Goal: Task Accomplishment & Management: Use online tool/utility

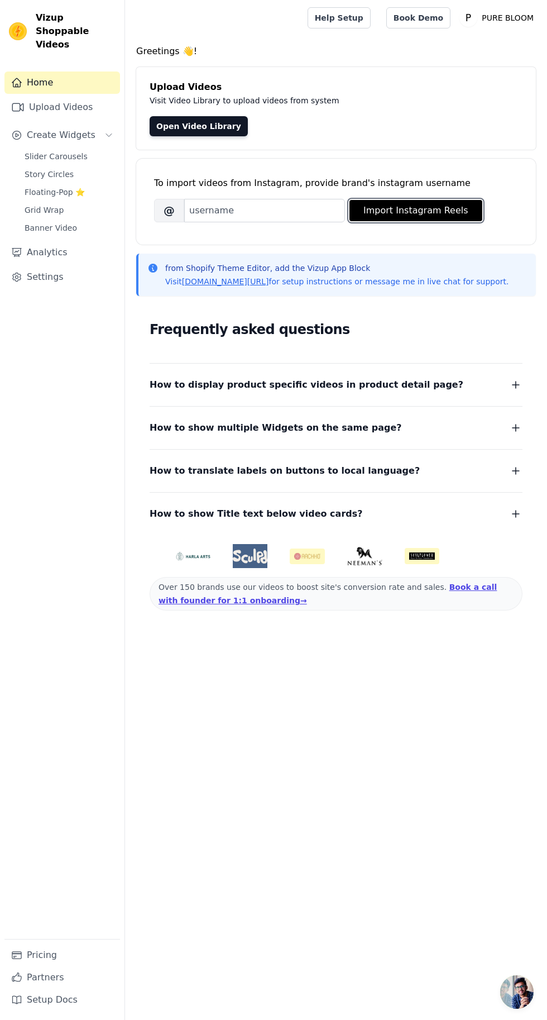
click at [440, 210] on button "Import Instagram Reels" at bounding box center [416, 210] width 133 height 21
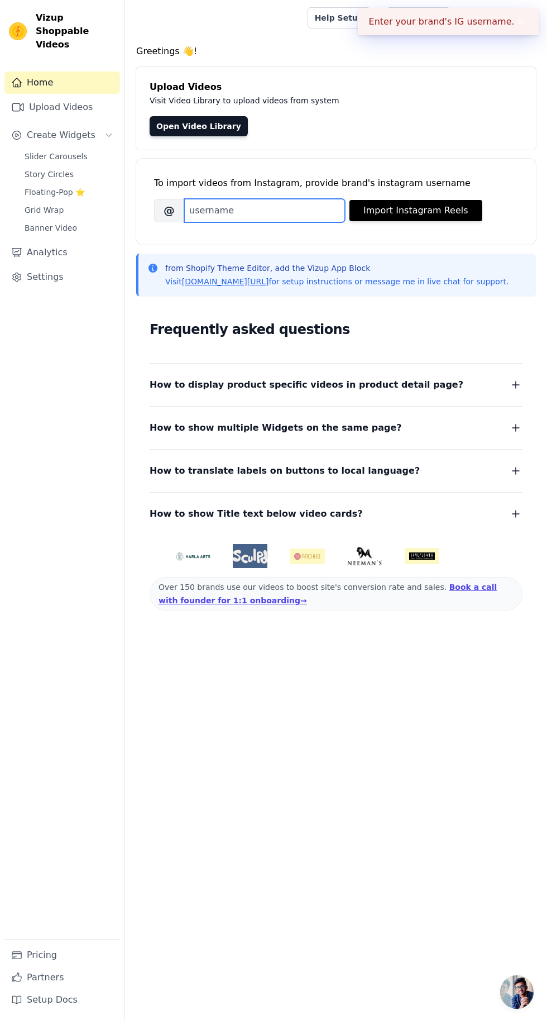
click at [290, 210] on input "Brand's Instagram Username" at bounding box center [264, 210] width 161 height 23
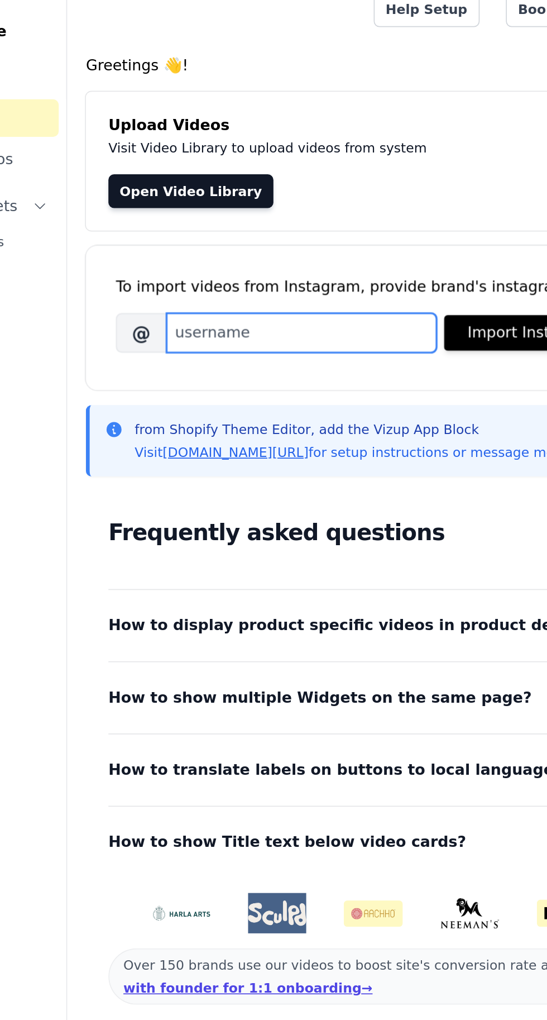
click at [298, 204] on input "Brand's Instagram Username" at bounding box center [264, 210] width 161 height 23
type input "pure.bloomindia"
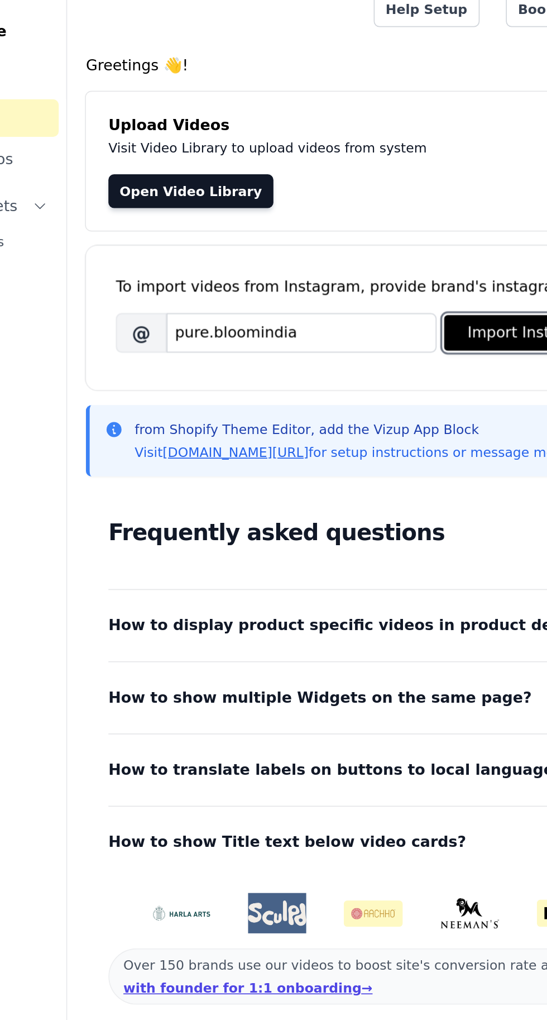
click at [378, 212] on button "Import Instagram Reels" at bounding box center [416, 210] width 133 height 21
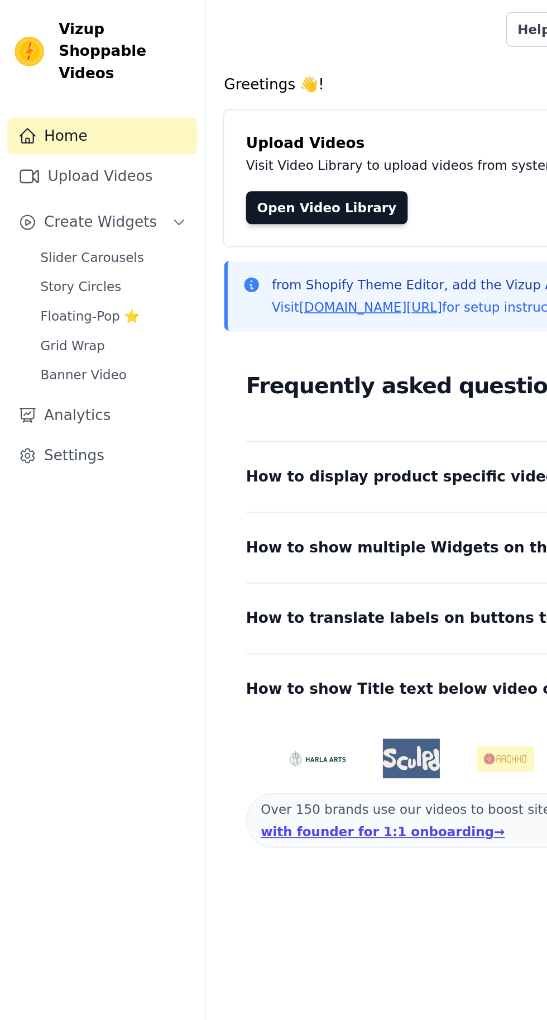
click at [211, 130] on link "Open Video Library" at bounding box center [199, 126] width 98 height 20
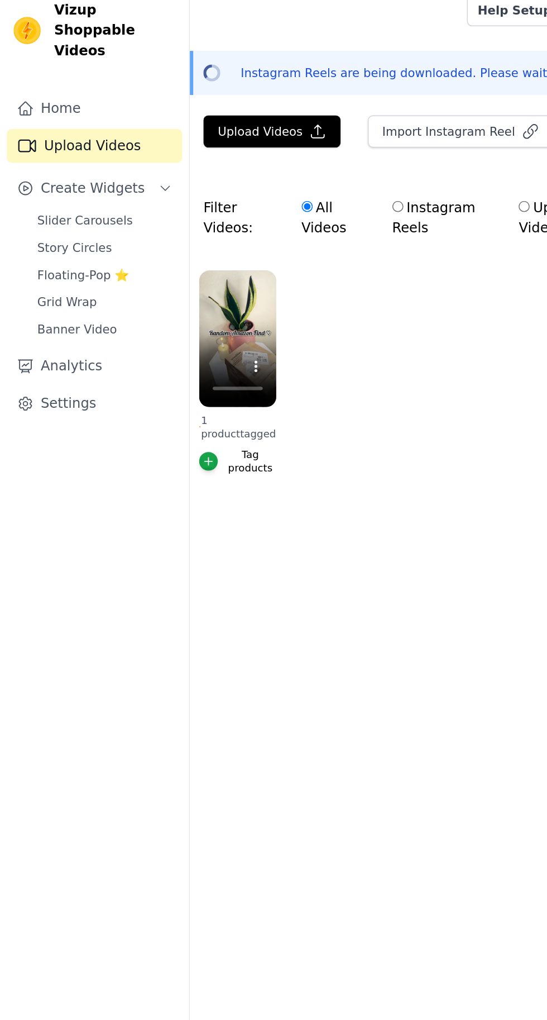
click at [159, 321] on div "Tag products" at bounding box center [165, 315] width 34 height 18
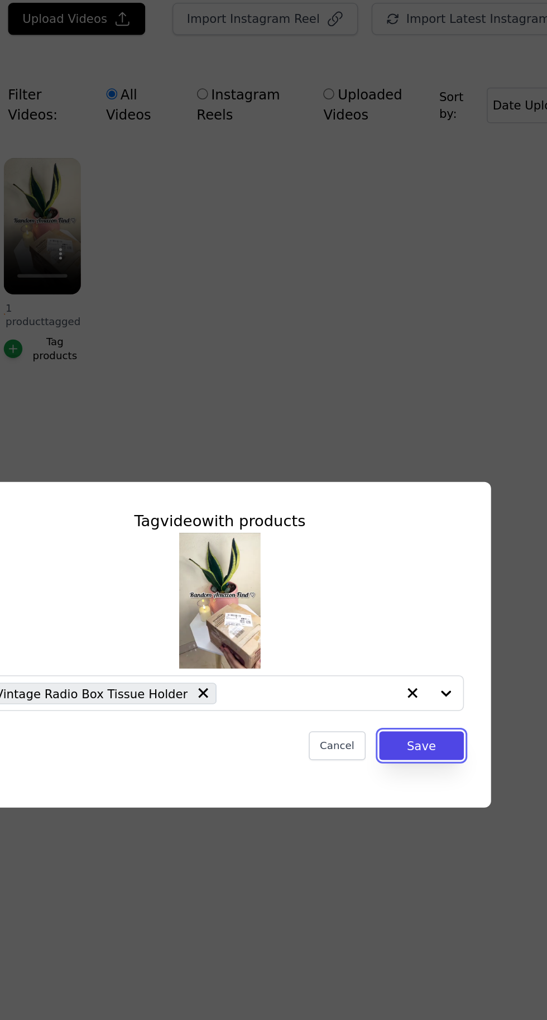
click at [418, 586] on button "Save" at bounding box center [407, 576] width 56 height 19
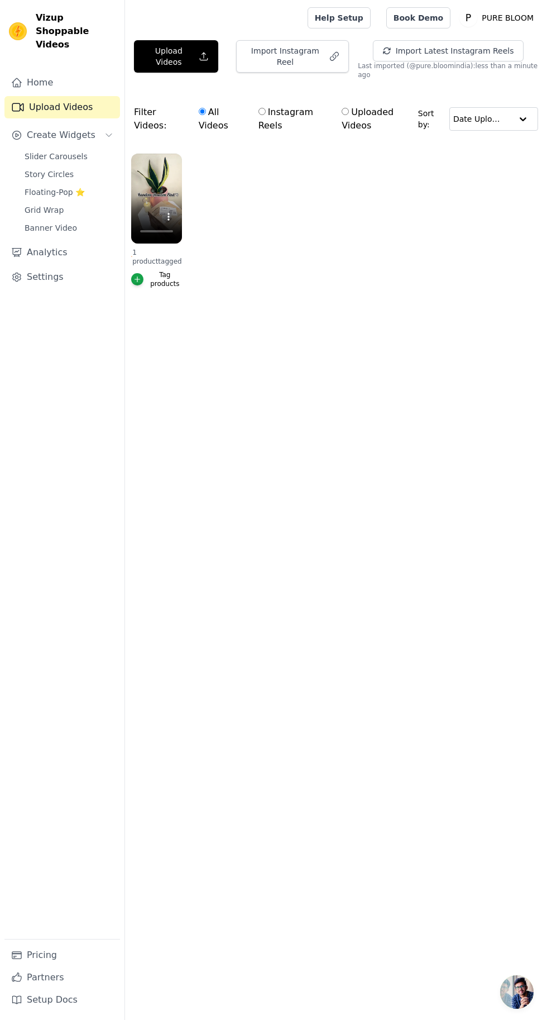
click at [142, 273] on div "button" at bounding box center [137, 279] width 12 height 12
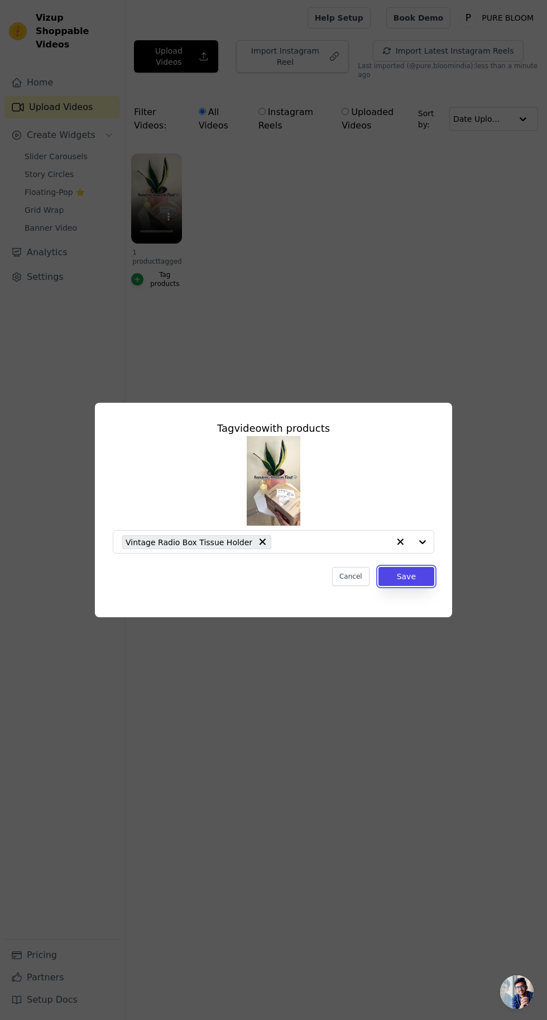
click at [418, 586] on button "Save" at bounding box center [407, 576] width 56 height 19
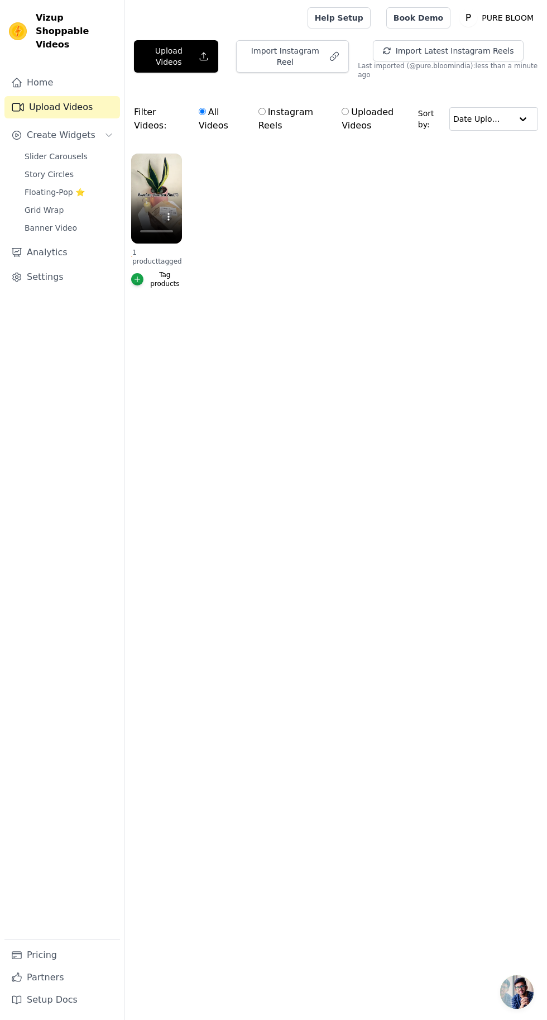
click at [101, 149] on link "Slider Carousels" at bounding box center [69, 157] width 102 height 16
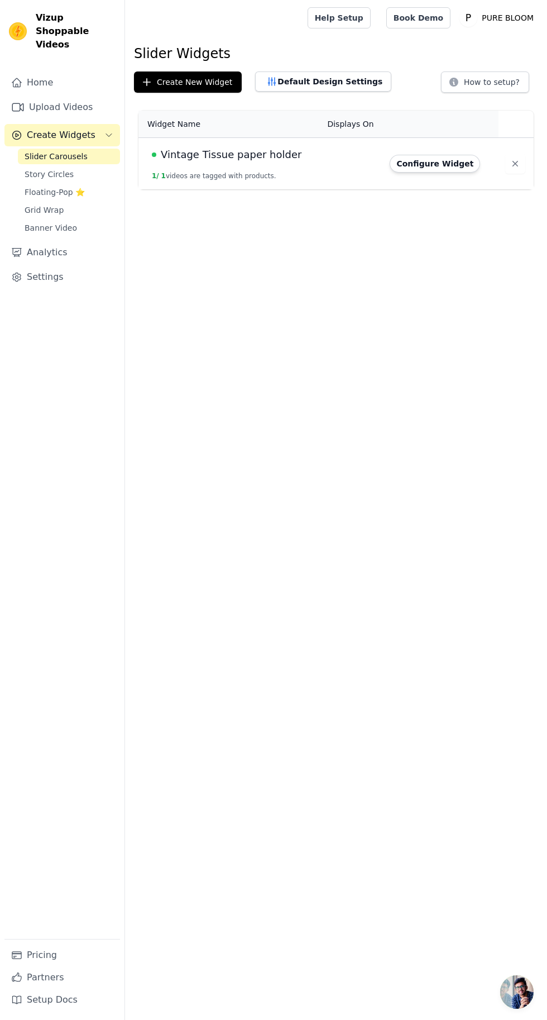
click at [439, 163] on button "Configure Widget" at bounding box center [435, 164] width 90 height 18
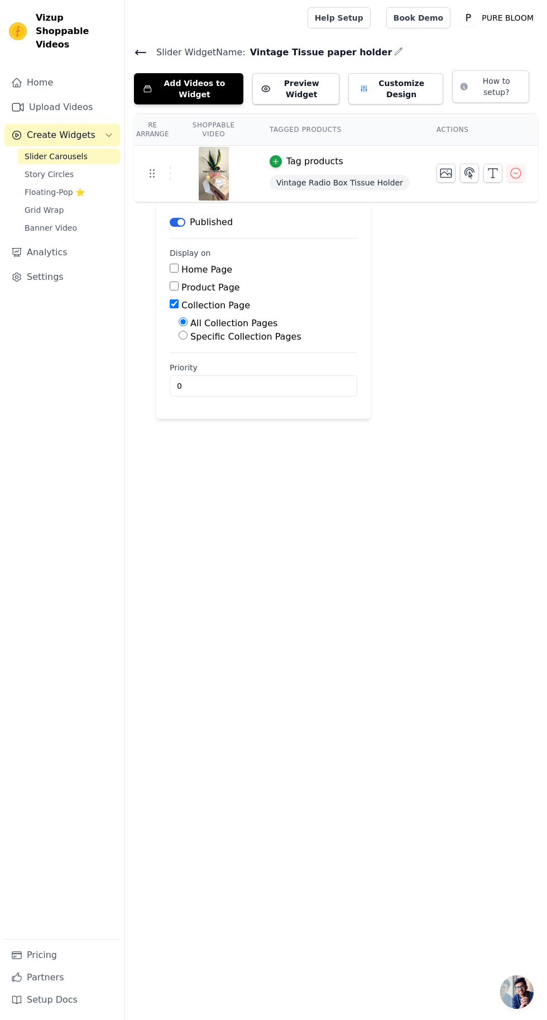
click at [174, 285] on input "Product Page" at bounding box center [174, 285] width 9 height 9
checkbox input "true"
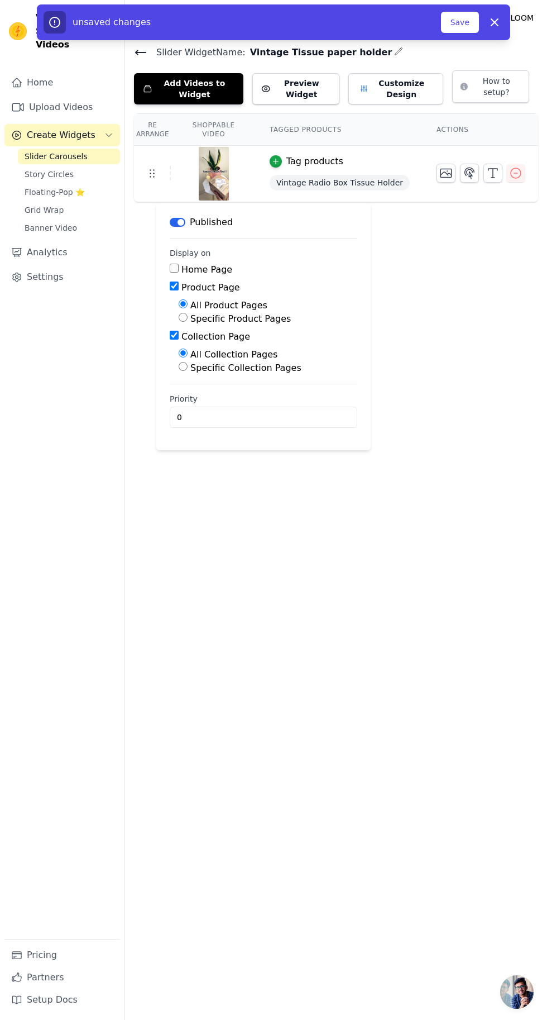
click at [461, 22] on button "Save" at bounding box center [460, 22] width 38 height 21
click at [466, 23] on button "Save" at bounding box center [460, 22] width 38 height 21
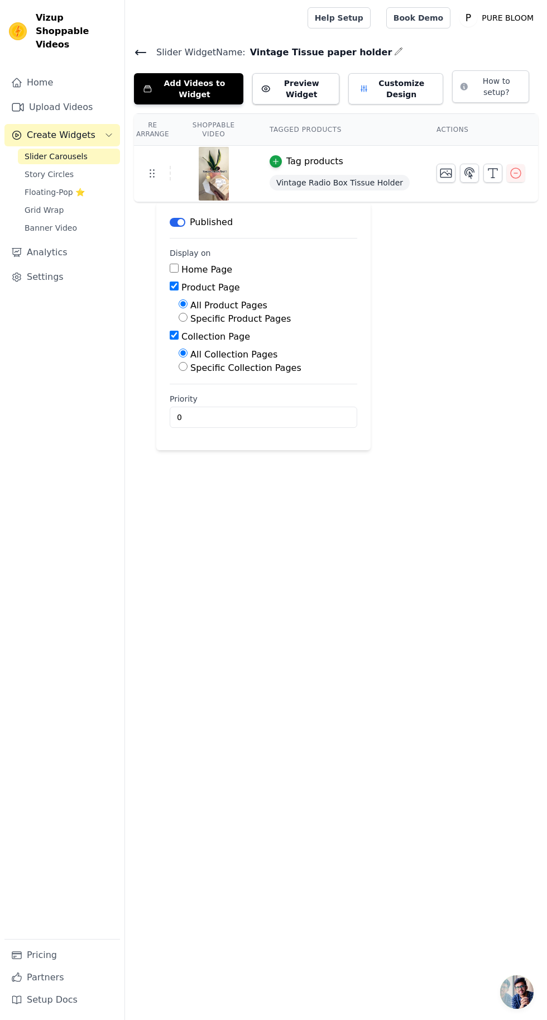
click at [200, 322] on label "Specific Product Pages" at bounding box center [240, 318] width 101 height 11
click at [188, 322] on input "Specific Product Pages" at bounding box center [183, 317] width 9 height 9
radio input "true"
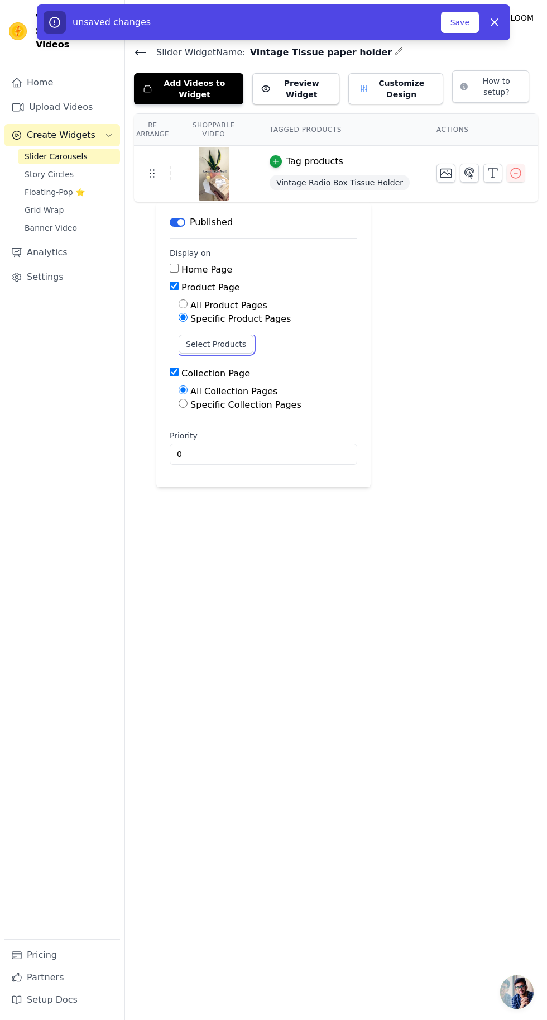
click at [221, 342] on button "Select Products" at bounding box center [216, 344] width 75 height 19
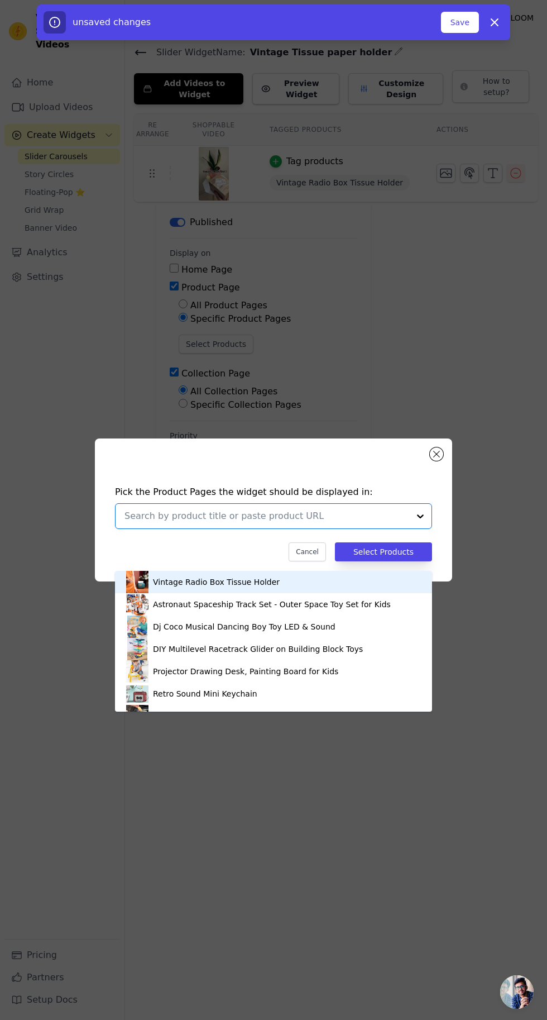
click at [393, 523] on input "text" at bounding box center [267, 515] width 285 height 13
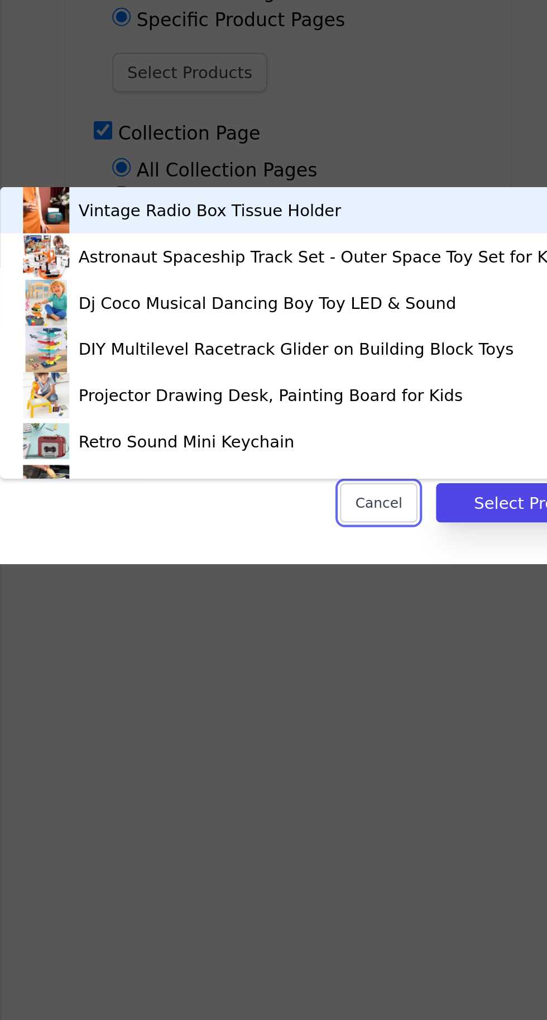
click at [318, 561] on button "Cancel" at bounding box center [307, 551] width 37 height 19
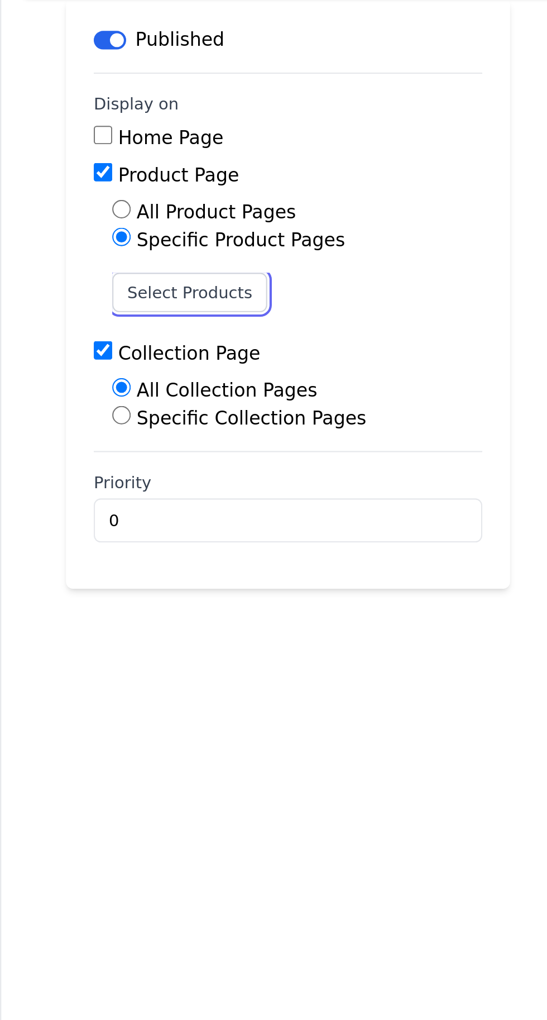
click at [230, 340] on button "Select Products" at bounding box center [216, 344] width 75 height 19
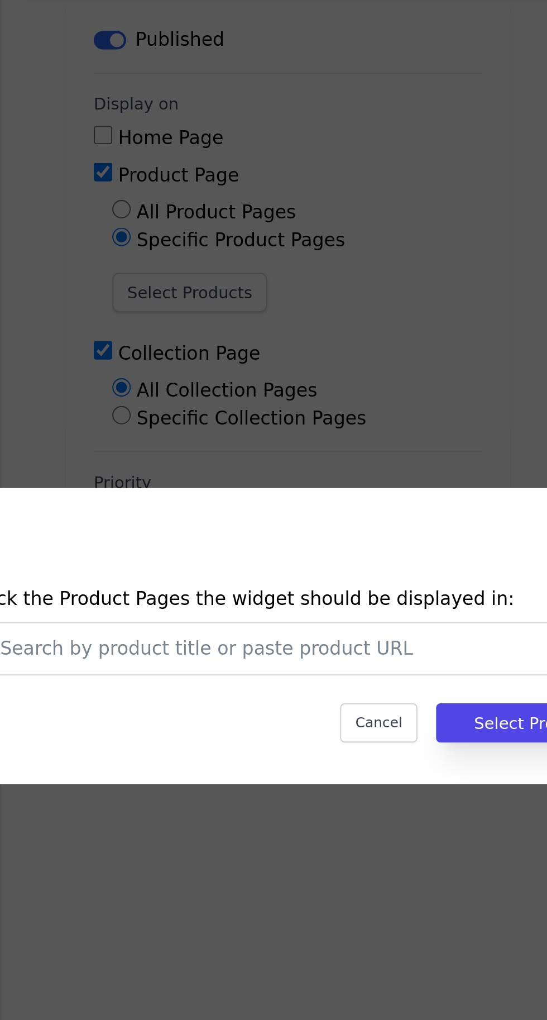
click at [304, 523] on input "text" at bounding box center [256, 515] width 262 height 13
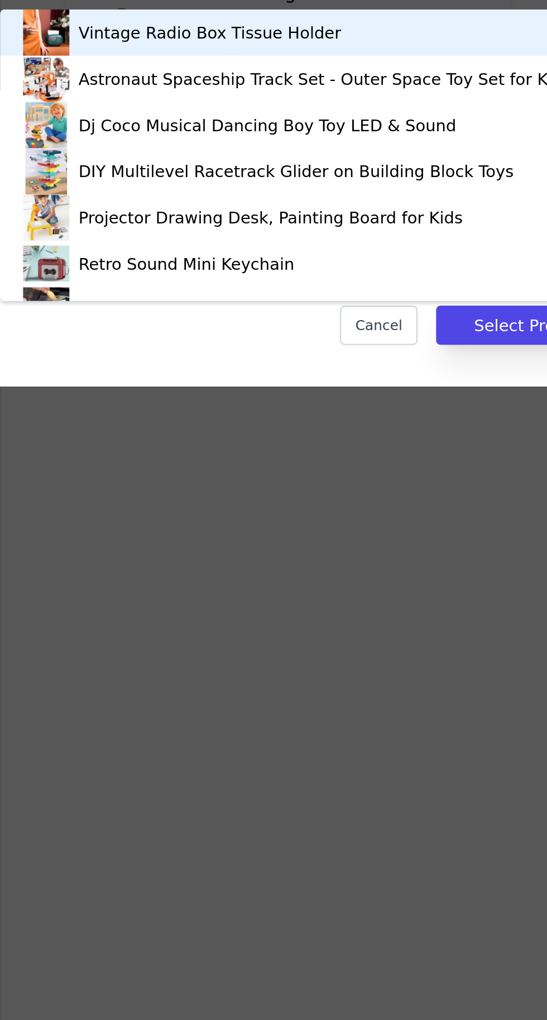
click at [316, 405] on div "Vintage Radio Box Tissue Holder" at bounding box center [283, 410] width 295 height 22
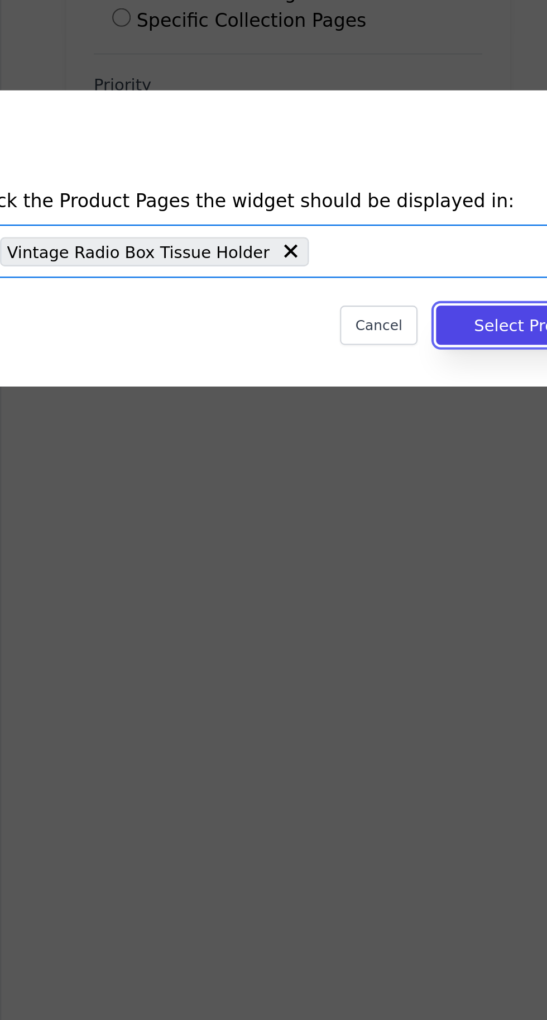
click at [365, 561] on button "Select Products" at bounding box center [383, 551] width 97 height 19
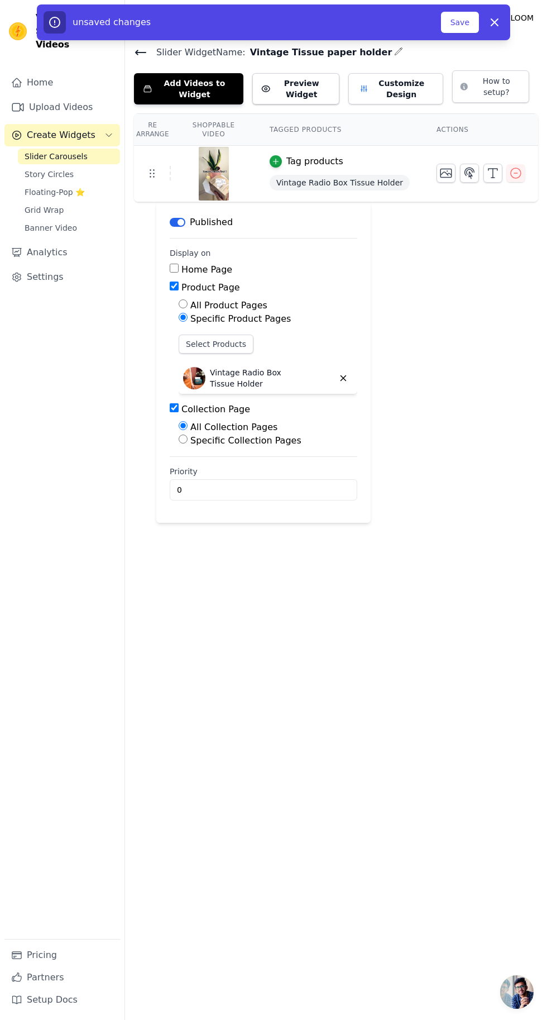
click at [457, 17] on button "Save" at bounding box center [460, 22] width 38 height 21
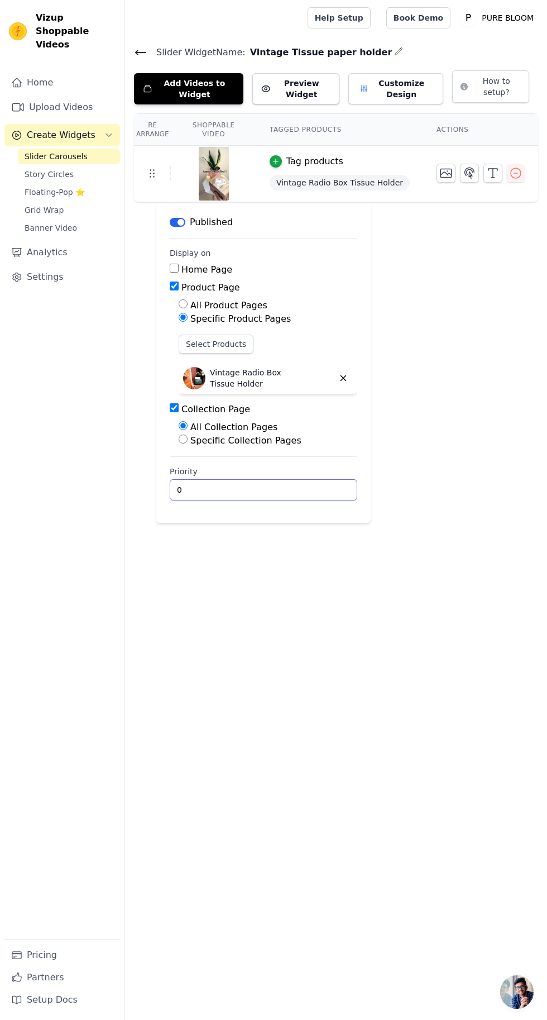
click at [327, 493] on input "0" at bounding box center [264, 489] width 188 height 21
